Goal: Transaction & Acquisition: Book appointment/travel/reservation

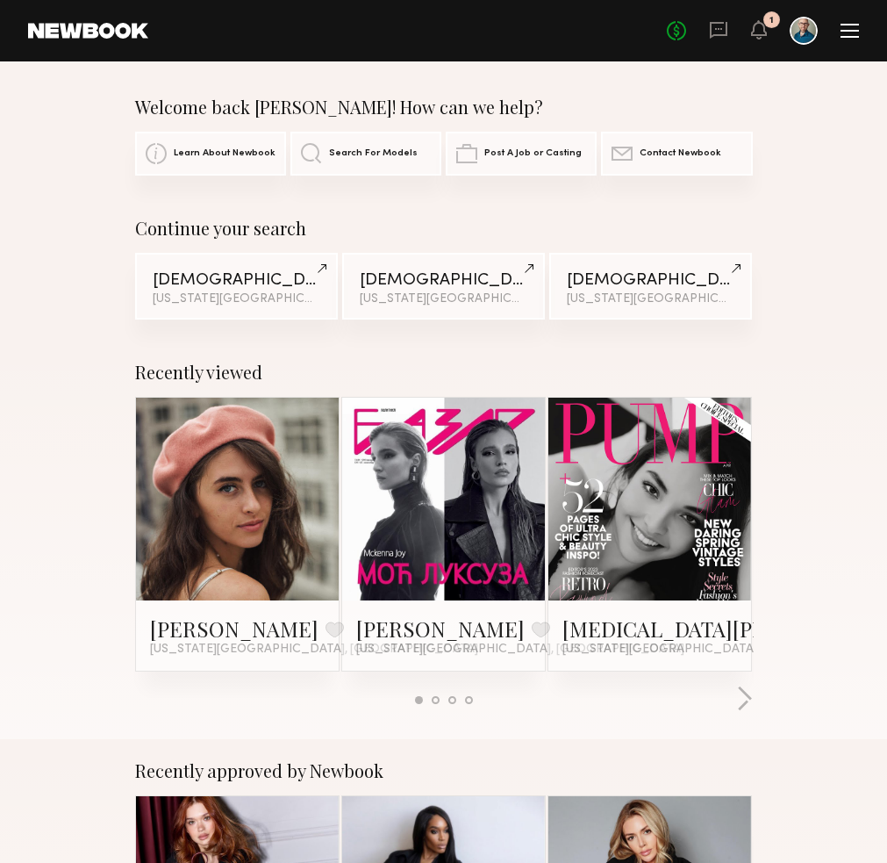
click at [222, 310] on link "[DEMOGRAPHIC_DATA] Models [US_STATE][GEOGRAPHIC_DATA], Swimwear category & 1 ot…" at bounding box center [236, 286] width 203 height 67
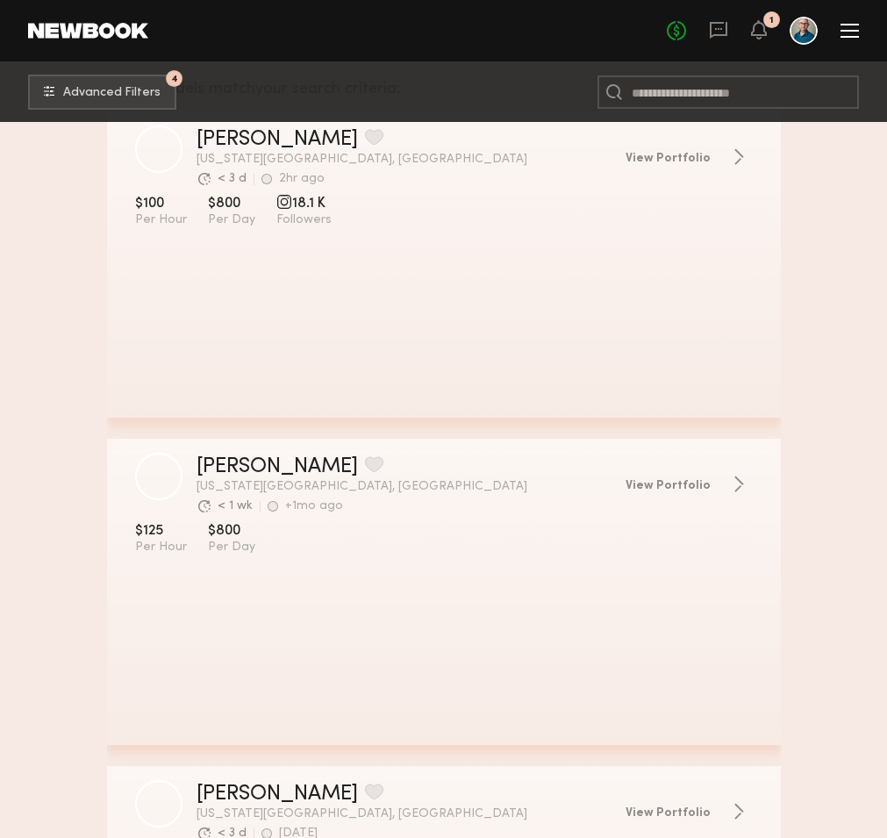
scroll to position [369, 0]
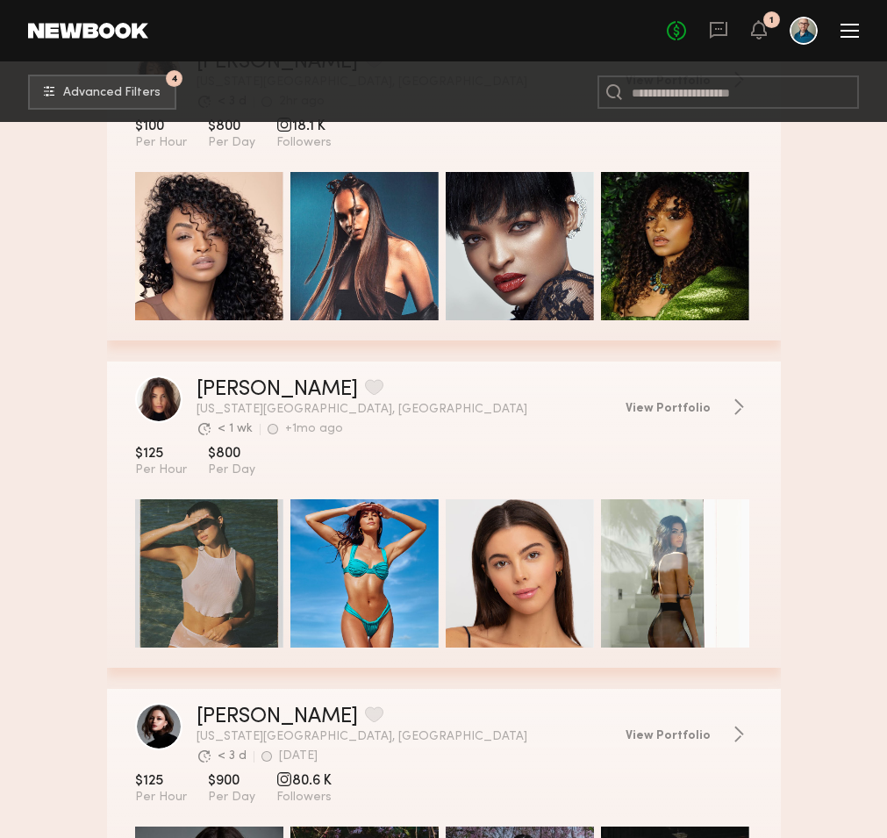
click at [248, 251] on div "grid" at bounding box center [209, 246] width 148 height 148
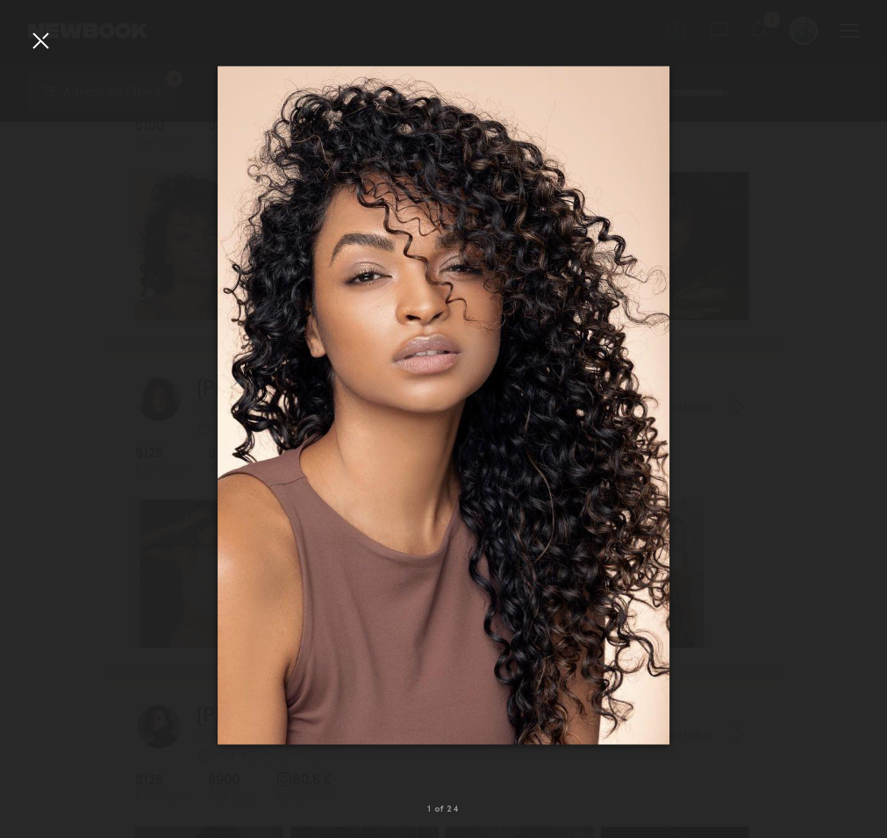
scroll to position [377, 0]
click at [132, 218] on div at bounding box center [443, 405] width 887 height 754
click at [49, 42] on div at bounding box center [40, 40] width 28 height 28
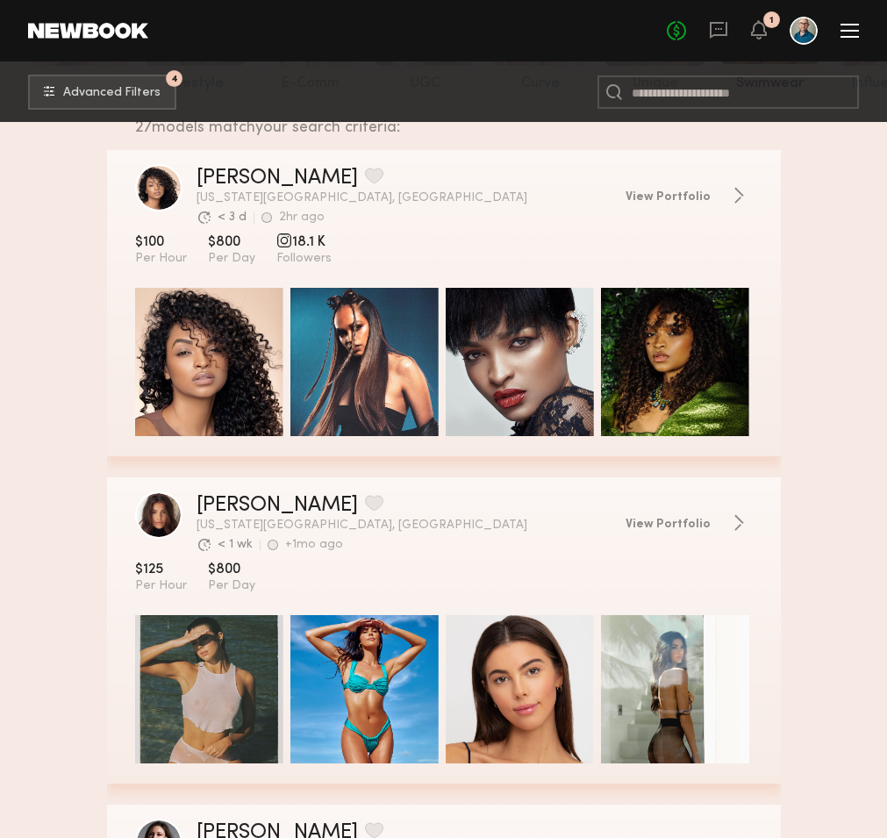
scroll to position [168, 0]
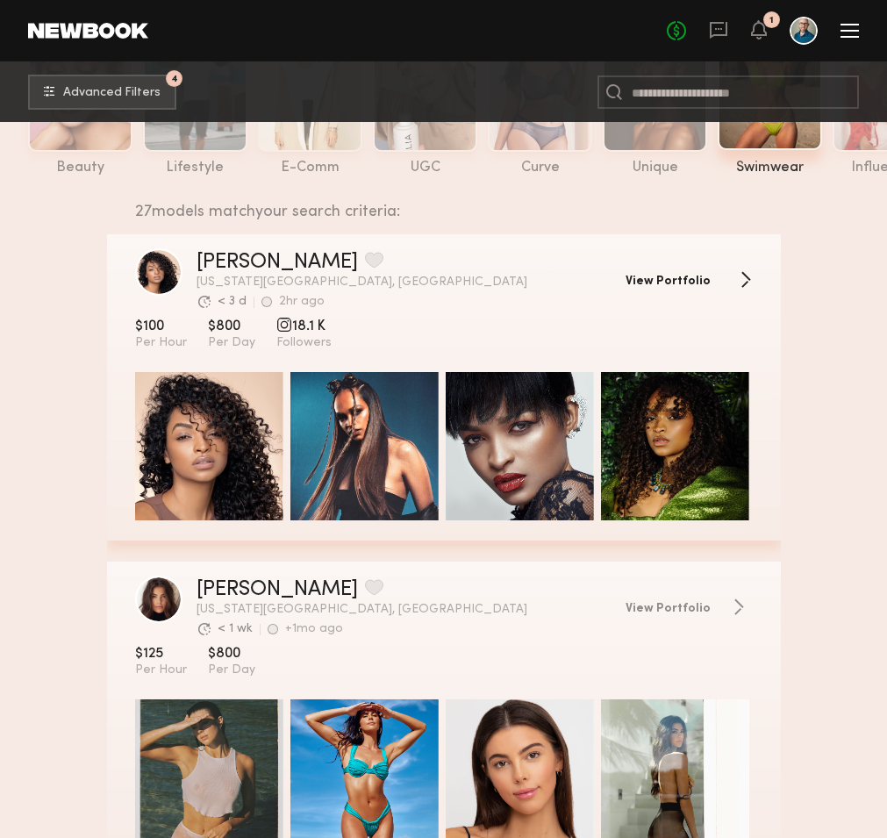
click at [677, 282] on span "View Portfolio" at bounding box center [668, 282] width 85 height 12
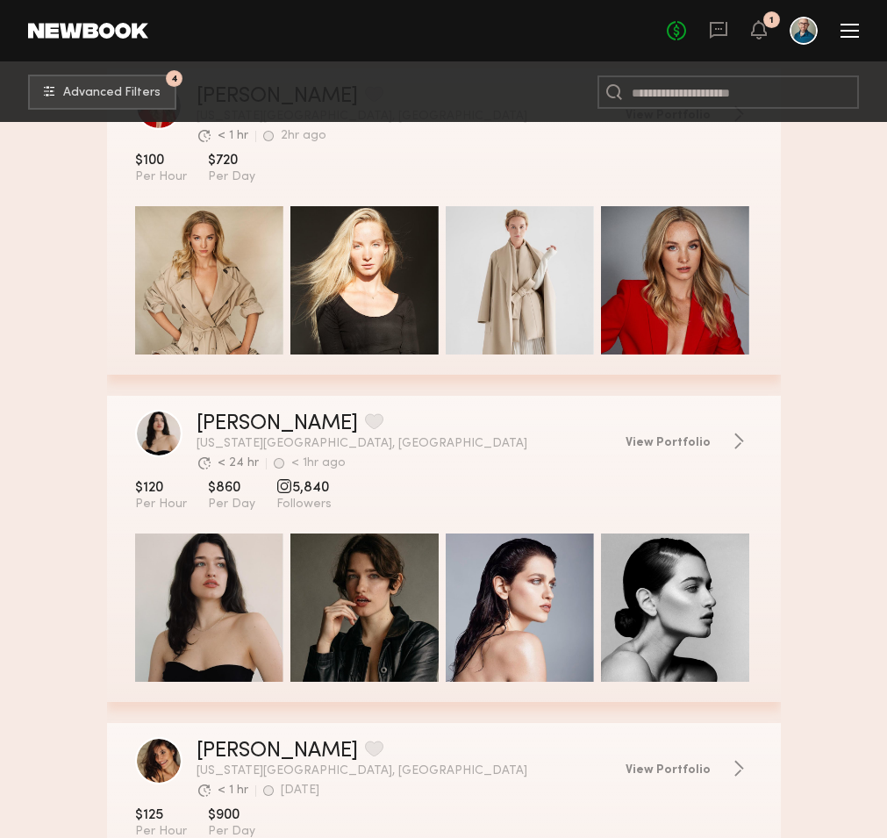
scroll to position [1407, 0]
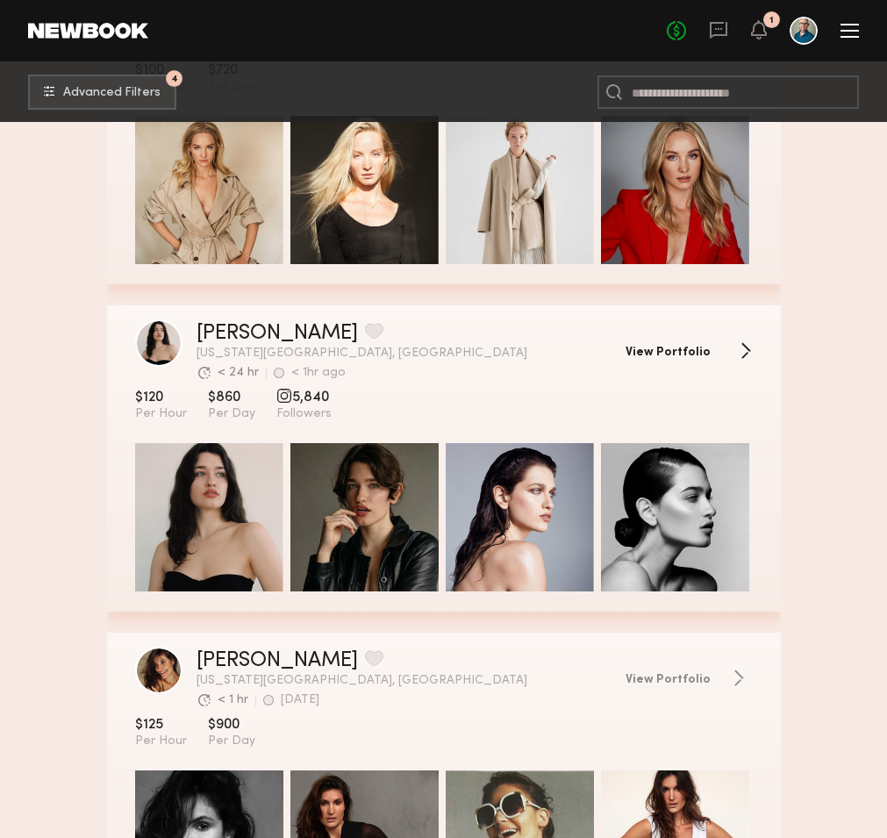
click at [635, 352] on span "View Portfolio" at bounding box center [668, 353] width 85 height 12
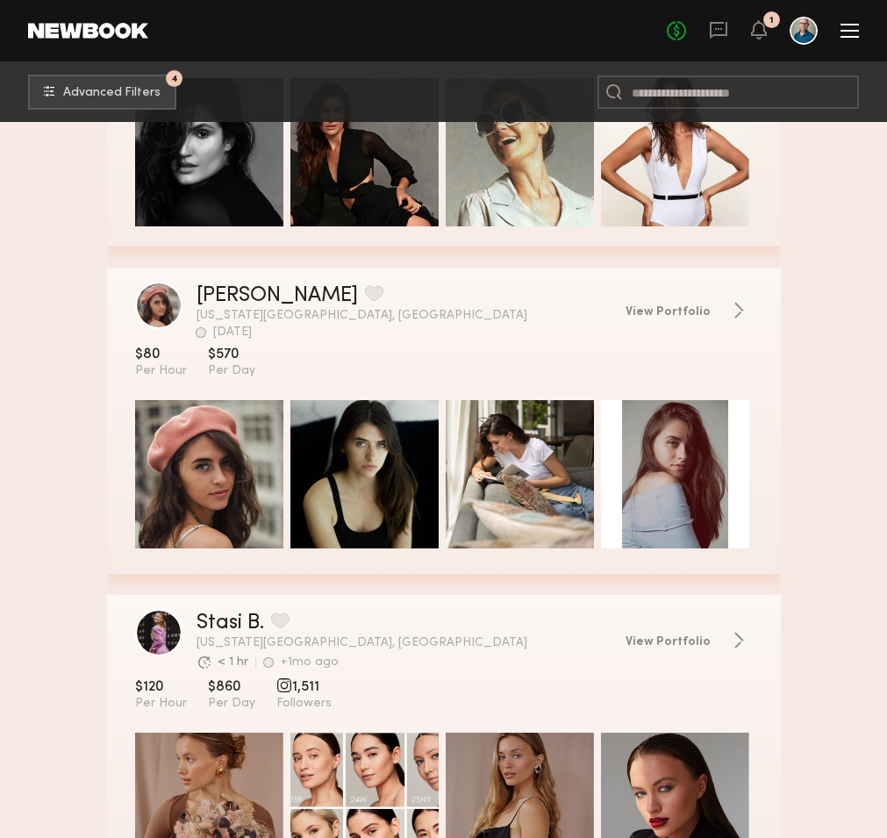
scroll to position [2143, 0]
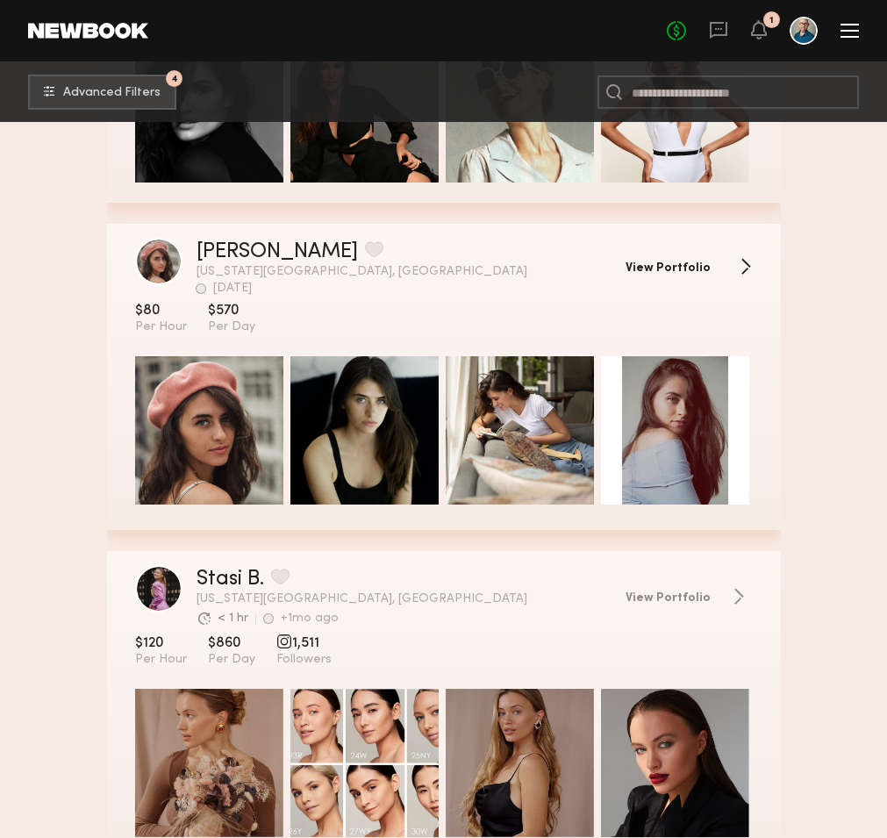
click at [636, 262] on span "View Portfolio" at bounding box center [668, 268] width 85 height 12
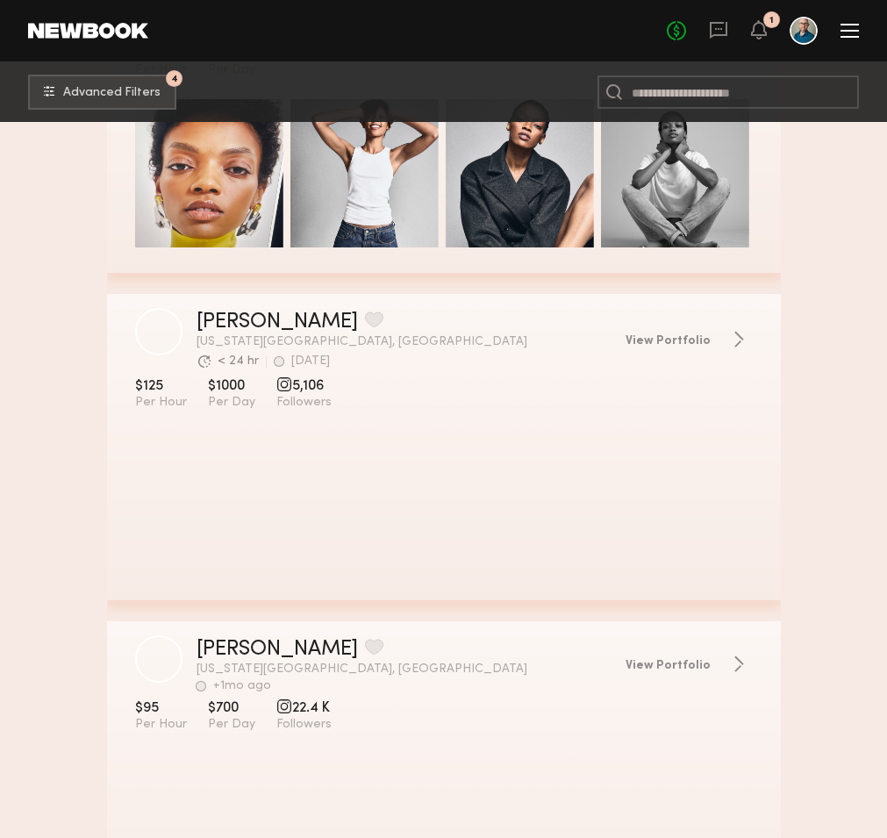
scroll to position [4661, 0]
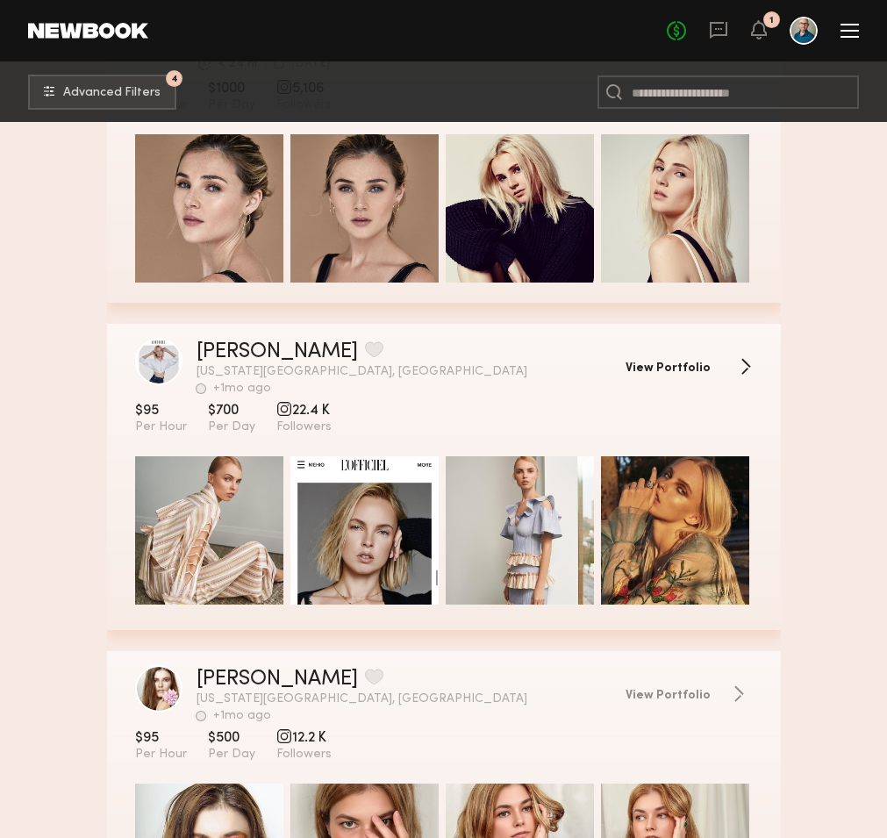
click at [650, 369] on span "View Portfolio" at bounding box center [668, 368] width 85 height 12
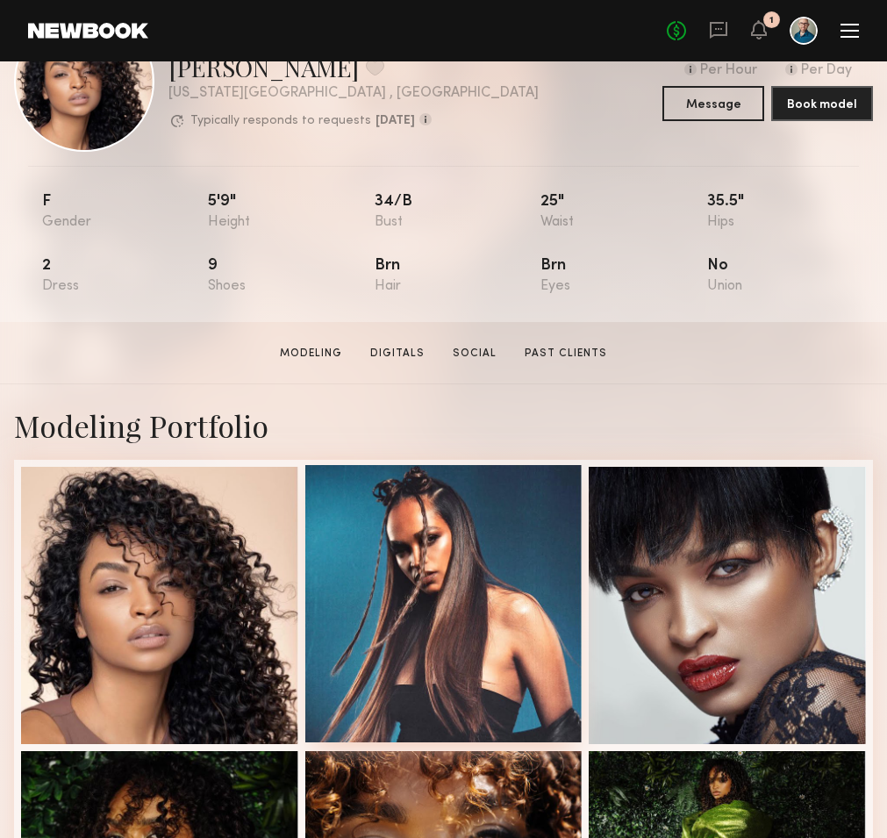
scroll to position [31, 0]
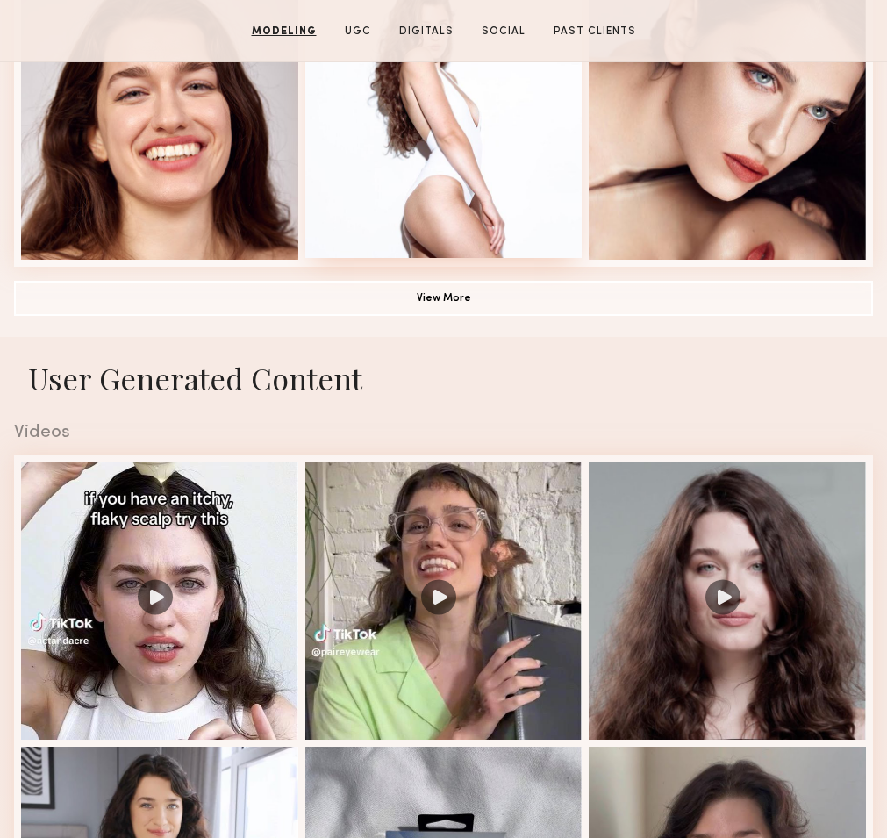
scroll to position [1359, 0]
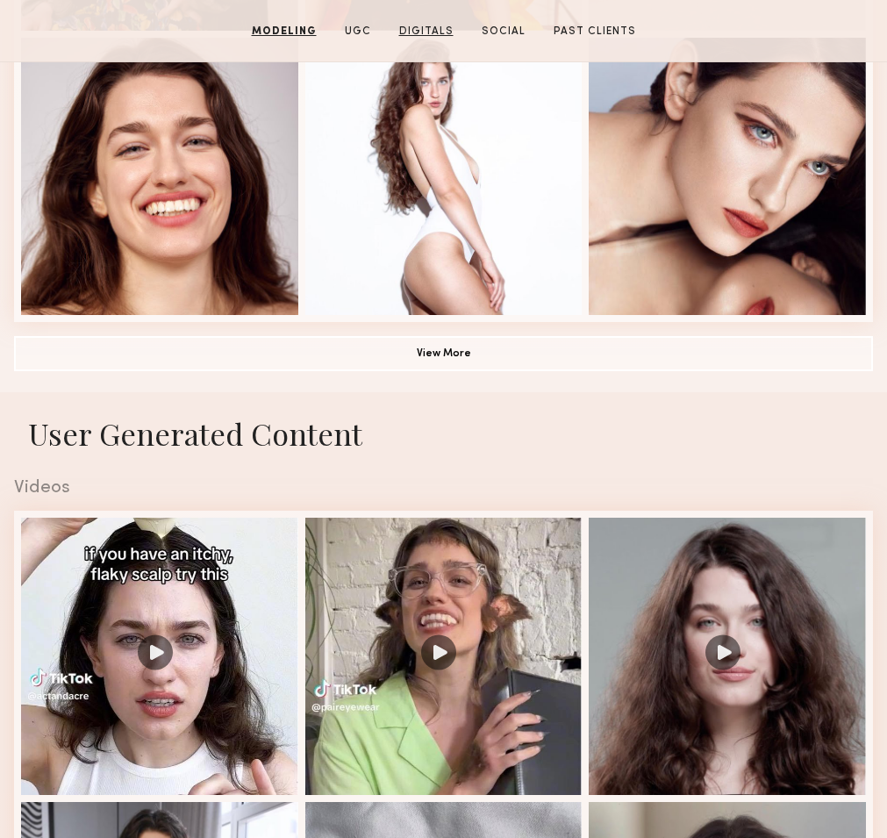
click at [419, 27] on link "Digitals" at bounding box center [426, 32] width 68 height 16
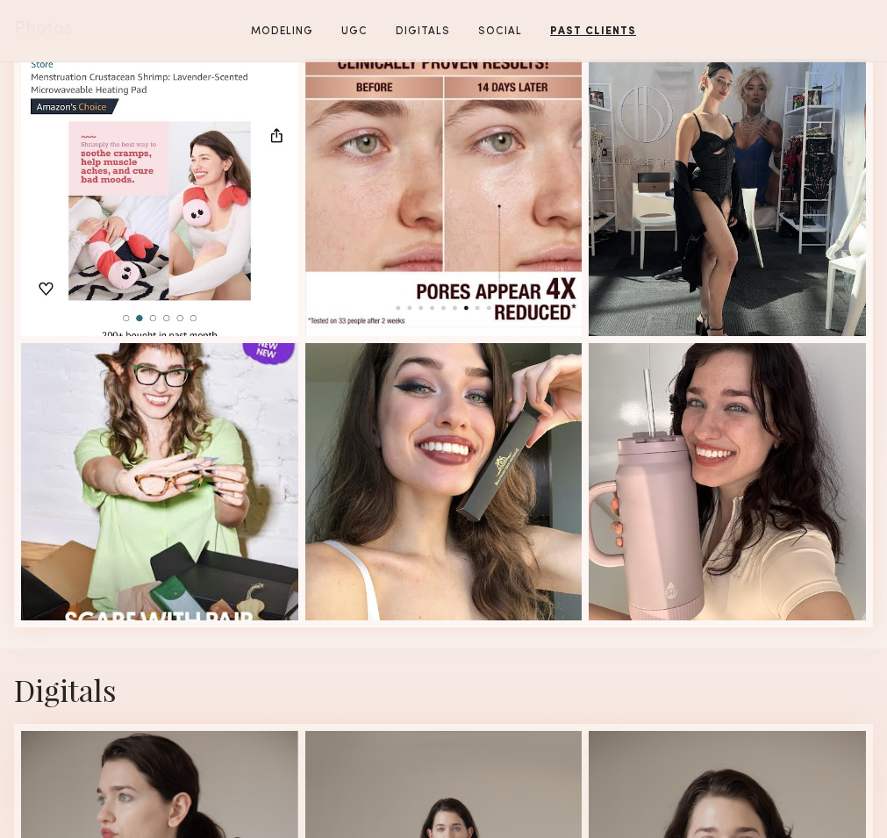
scroll to position [2800, 0]
